Goal: Task Accomplishment & Management: Manage account settings

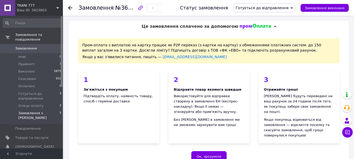
scroll to position [183, 0]
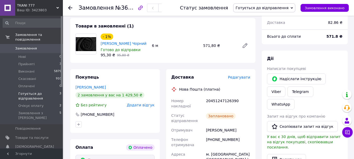
click at [30, 91] on span "Готується до відправлення" at bounding box center [38, 95] width 41 height 9
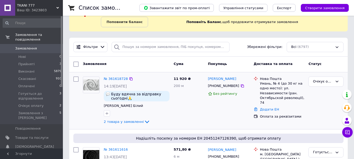
scroll to position [79, 0]
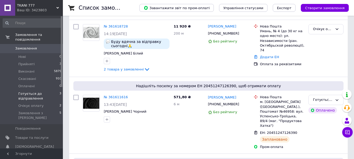
click at [35, 91] on span "Готується до відправлення" at bounding box center [38, 95] width 41 height 9
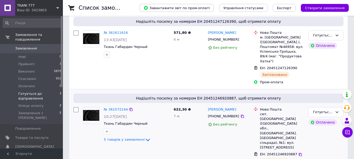
scroll to position [131, 0]
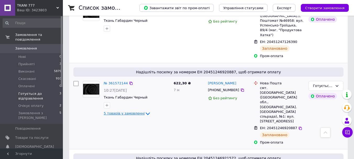
click at [133, 112] on span "5 товарів у замовленні" at bounding box center [124, 114] width 41 height 4
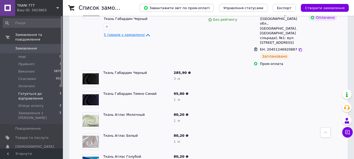
scroll to position [183, 0]
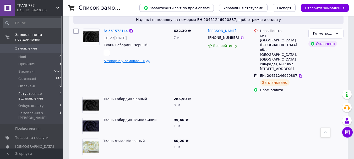
click at [111, 59] on span "5 товарів у замовленні" at bounding box center [124, 61] width 41 height 4
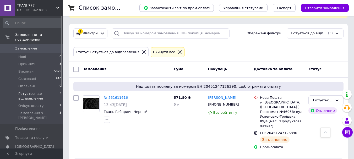
scroll to position [14, 0]
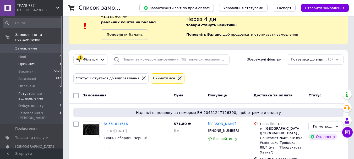
click at [28, 62] on span "Прийняті" at bounding box center [26, 64] width 16 height 5
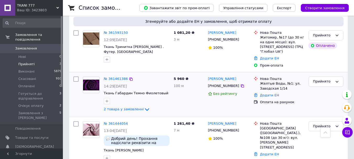
scroll to position [113, 0]
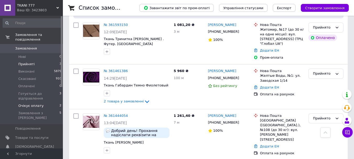
click at [31, 103] on span "Очікує оплату" at bounding box center [30, 105] width 25 height 5
